Goal: Task Accomplishment & Management: Use online tool/utility

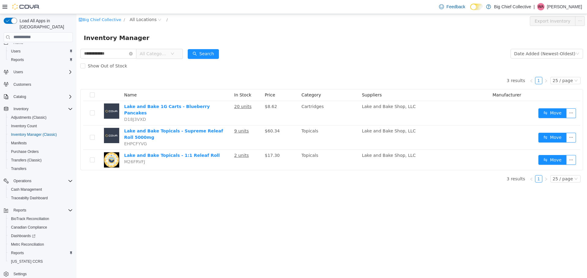
scroll to position [11, 0]
click at [18, 204] on span "Reports" at bounding box center [19, 206] width 13 height 5
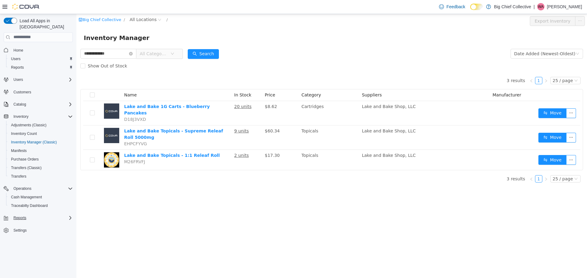
scroll to position [0, 0]
click at [18, 216] on span "Reports" at bounding box center [19, 218] width 13 height 5
click at [17, 258] on span "Reports" at bounding box center [17, 260] width 13 height 5
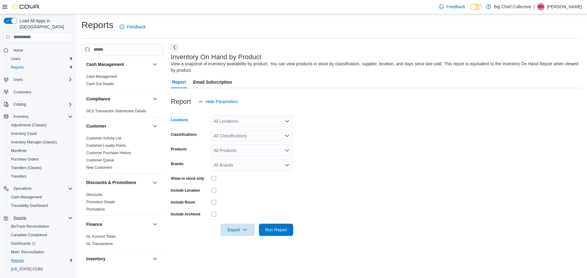
click at [227, 122] on div "All Locations" at bounding box center [252, 121] width 82 height 12
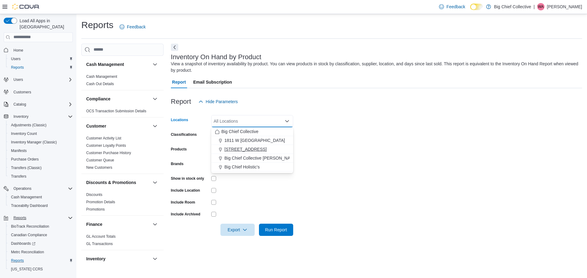
click at [258, 148] on span "[STREET_ADDRESS]" at bounding box center [245, 149] width 42 height 6
click at [254, 192] on div at bounding box center [252, 190] width 82 height 5
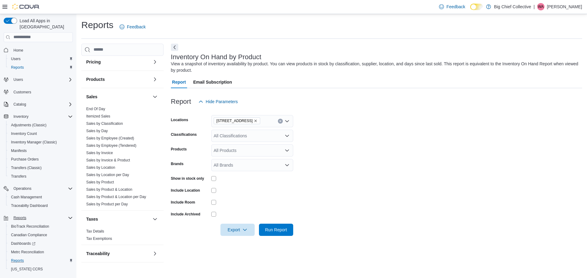
scroll to position [371, 0]
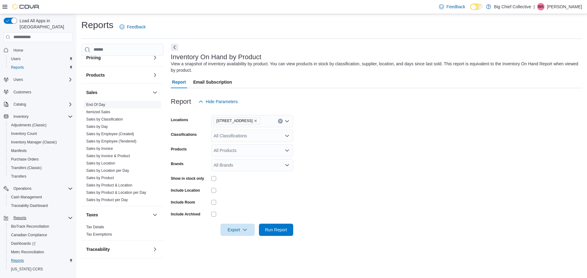
click at [97, 106] on link "End Of Day" at bounding box center [95, 105] width 19 height 4
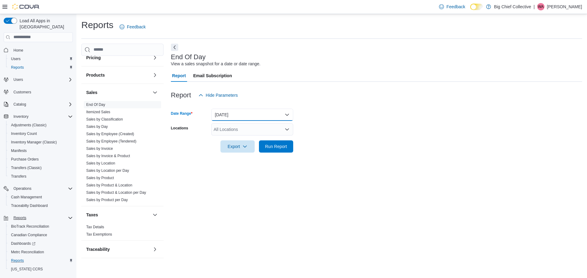
click at [236, 115] on button "[DATE]" at bounding box center [252, 115] width 82 height 12
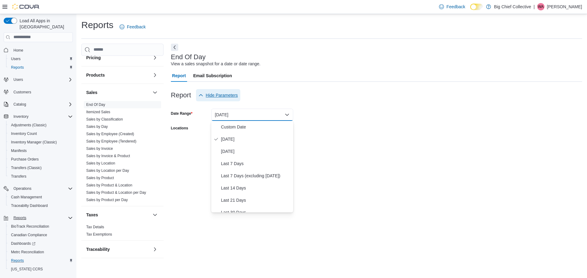
click at [239, 94] on button "Hide Parameters" at bounding box center [218, 95] width 44 height 12
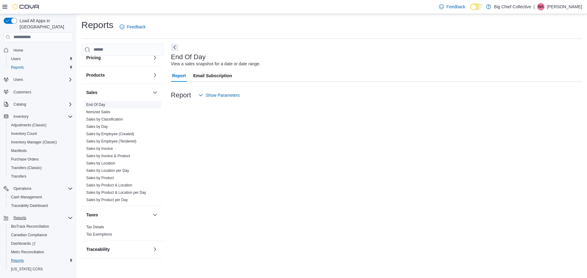
click at [103, 105] on link "End Of Day" at bounding box center [95, 105] width 19 height 4
click at [100, 104] on link "End Of Day" at bounding box center [95, 105] width 19 height 4
click at [177, 75] on span "Report" at bounding box center [179, 76] width 14 height 12
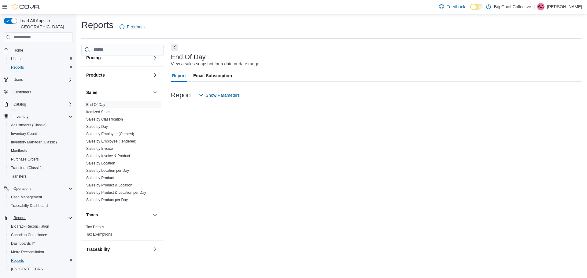
click at [184, 97] on h3 "Report" at bounding box center [181, 95] width 20 height 7
click at [184, 96] on h3 "Report" at bounding box center [181, 95] width 20 height 7
click at [207, 94] on span "Show Parameters" at bounding box center [223, 95] width 34 height 6
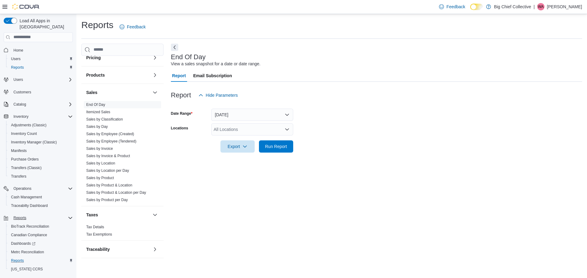
click at [226, 130] on div "All Locations" at bounding box center [252, 129] width 82 height 12
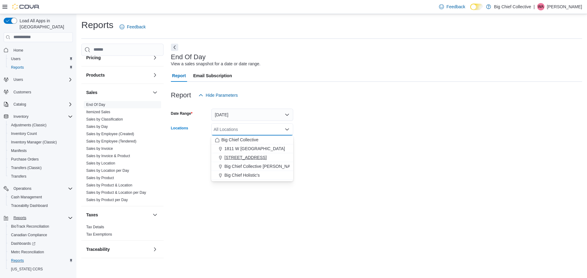
click at [236, 157] on span "[STREET_ADDRESS]" at bounding box center [245, 158] width 42 height 6
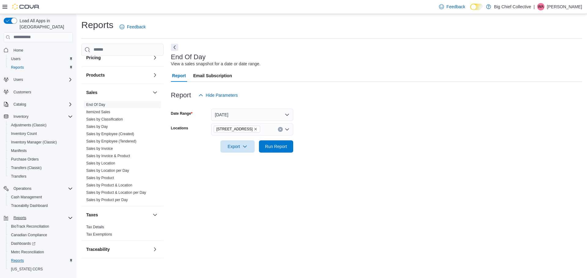
click at [315, 152] on form "Date Range [DATE] Locations [STREET_ADDRESS] Export Run Report" at bounding box center [376, 126] width 411 height 51
click at [236, 147] on span "Export" at bounding box center [237, 146] width 27 height 12
click at [238, 170] on span "Export to Pdf" at bounding box center [238, 171] width 27 height 5
